Goal: Transaction & Acquisition: Purchase product/service

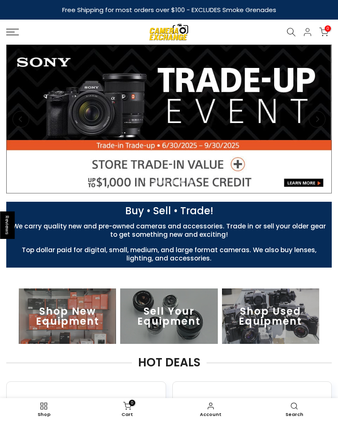
click at [13, 34] on icon at bounding box center [12, 32] width 13 height 7
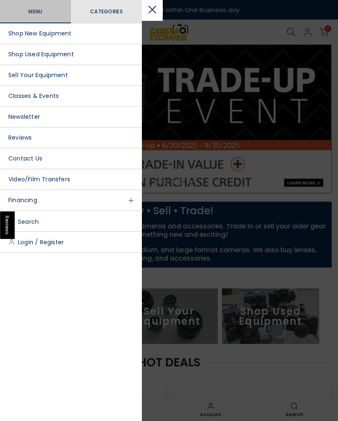
click at [28, 61] on link "Shop Used Equipment" at bounding box center [71, 54] width 142 height 21
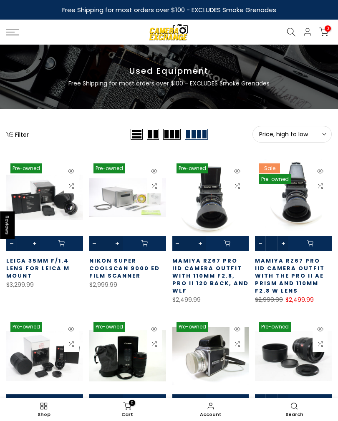
click at [14, 138] on button "Filter" at bounding box center [17, 134] width 23 height 8
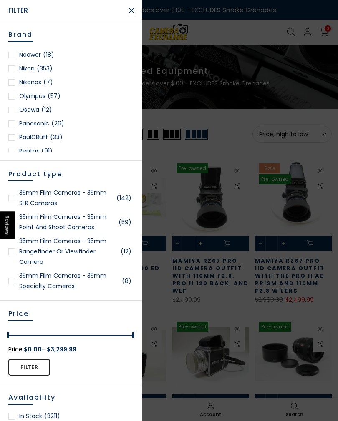
scroll to position [740, 0]
click at [28, 74] on link "Nikon (353)" at bounding box center [70, 70] width 125 height 10
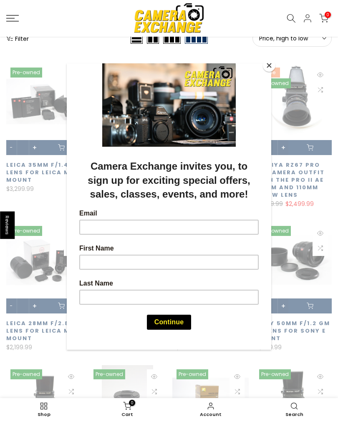
scroll to position [118, 0]
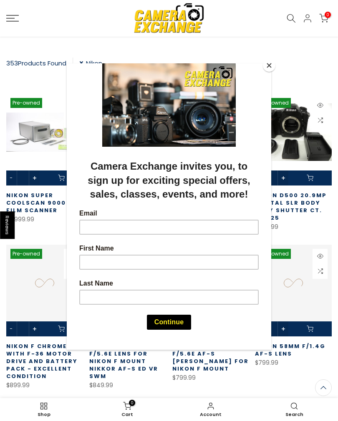
click at [275, 66] on button "Close" at bounding box center [269, 65] width 13 height 13
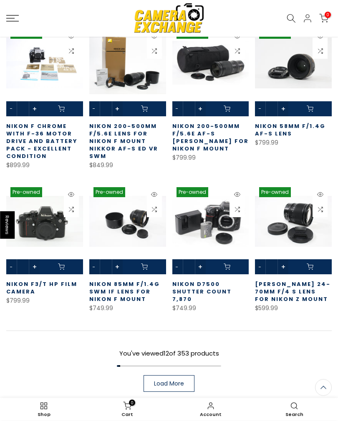
scroll to position [355, 0]
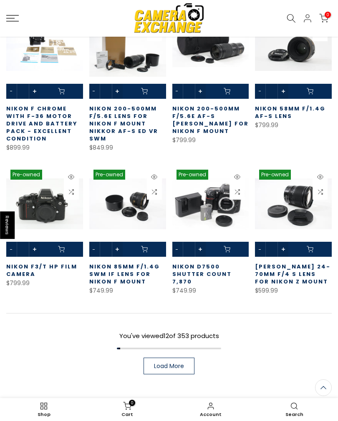
click at [180, 364] on span "Load More" at bounding box center [169, 366] width 30 height 6
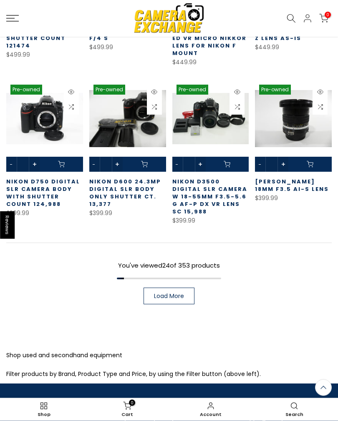
scroll to position [887, 0]
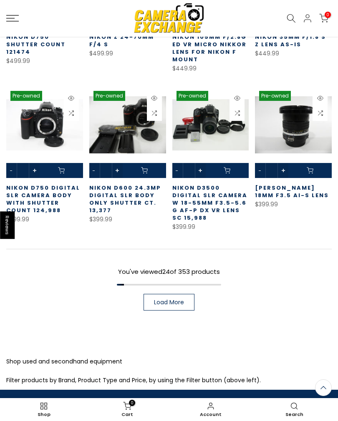
click at [166, 299] on span "Load More" at bounding box center [169, 302] width 30 height 6
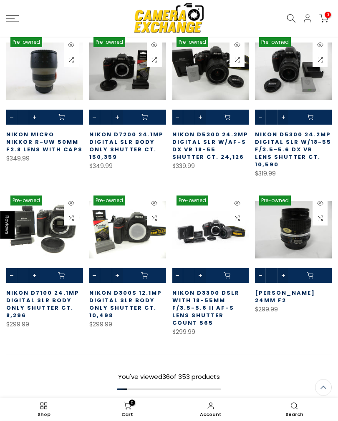
scroll to position [1256, 0]
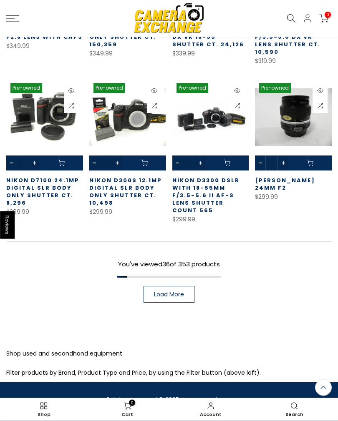
click at [169, 292] on span "Load More" at bounding box center [169, 295] width 30 height 6
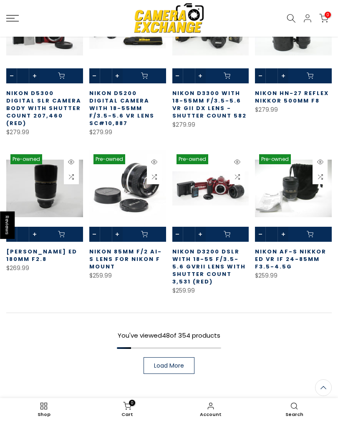
scroll to position [1776, 0]
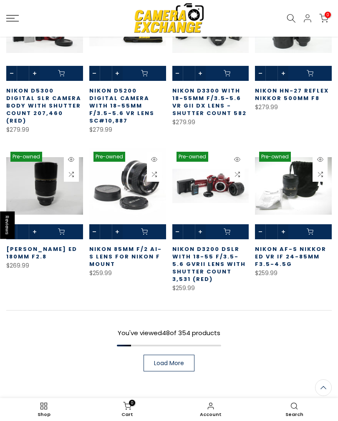
click at [173, 360] on span "Load More" at bounding box center [169, 363] width 30 height 6
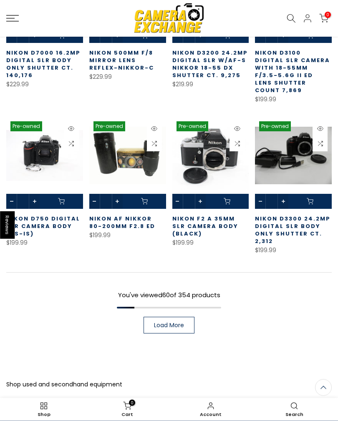
scroll to position [2313, 0]
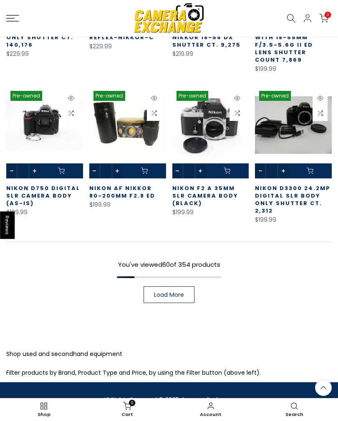
click at [179, 286] on link "Load More" at bounding box center [168, 294] width 51 height 17
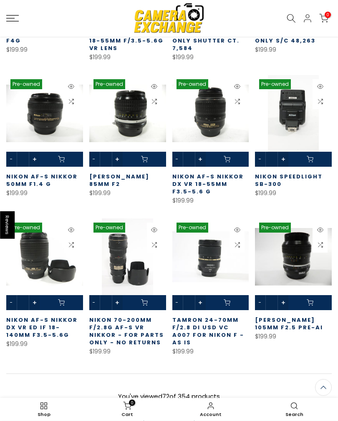
scroll to position [2626, 0]
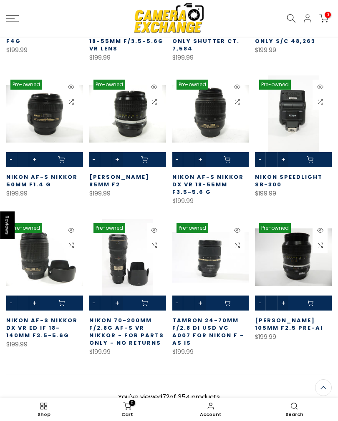
click at [188, 419] on link "Load More" at bounding box center [168, 427] width 51 height 17
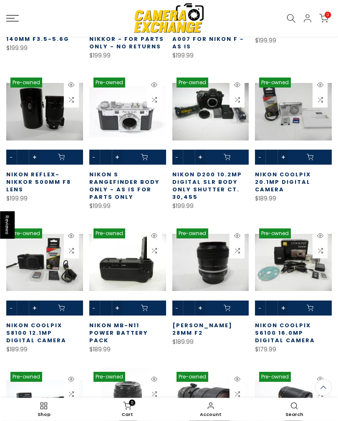
scroll to position [2922, 0]
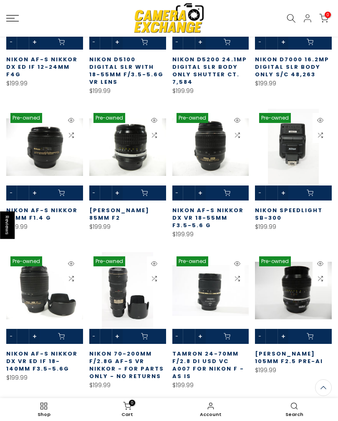
scroll to position [2591, 0]
